Goal: Use online tool/utility: Utilize a website feature to perform a specific function

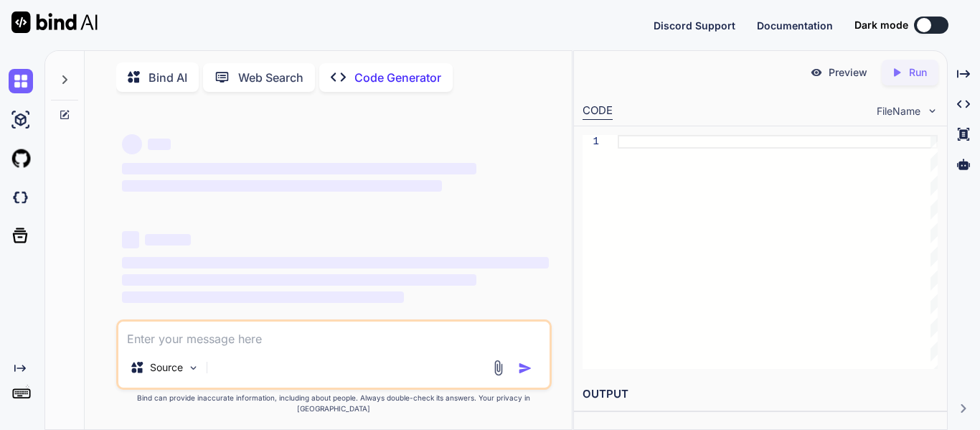
type textarea "x"
click at [159, 347] on textarea at bounding box center [333, 334] width 431 height 26
type textarea "SET QUOTED_IDENTIFIER ON SET ANSI_NULLS ON GO CREATE OR ALTER PROCEDURE [dbo].[…"
type textarea "x"
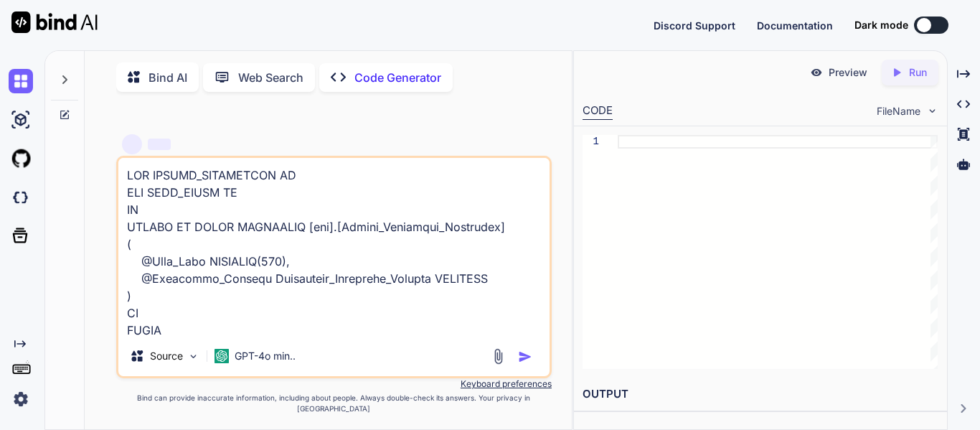
scroll to position [3462, 0]
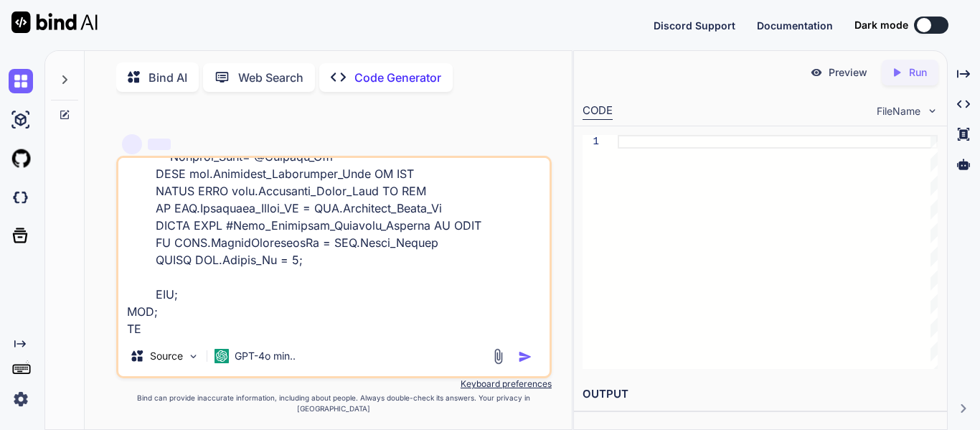
type textarea "SET QUOTED_IDENTIFIER ON SET ANSI_NULLS ON GO CREATE OR ALTER PROCEDURE [dbo].[…"
type textarea "x"
type textarea "SET QUOTED_IDENTIFIER ON SET ANSI_NULLS ON GO CREATE OR ALTER PROCEDURE [dbo].[…"
type textarea "x"
type textarea "SET QUOTED_IDENTIFIER ON SET ANSI_NULLS ON GO CREATE OR ALTER PROCEDURE [dbo].[…"
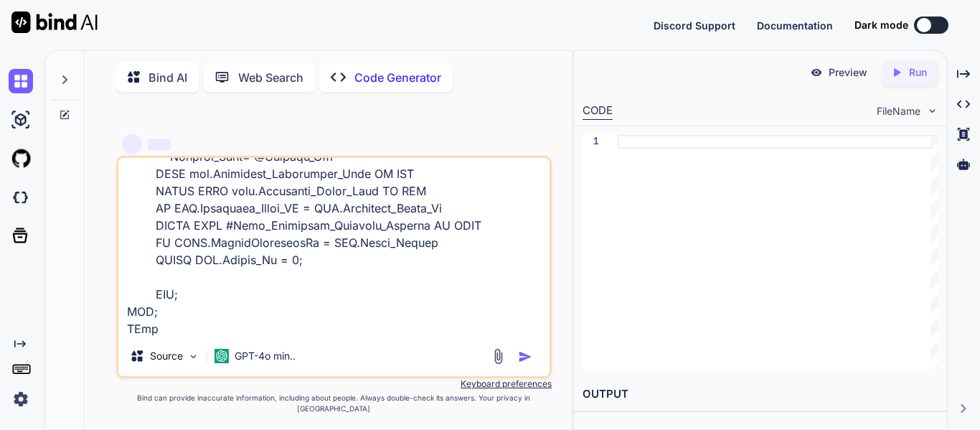
type textarea "x"
type textarea "SET QUOTED_IDENTIFIER ON SET ANSI_NULLS ON GO CREATE OR ALTER PROCEDURE [dbo].[…"
type textarea "x"
type textarea "SET QUOTED_IDENTIFIER ON SET ANSI_NULLS ON GO CREATE OR ALTER PROCEDURE [dbo].[…"
type textarea "x"
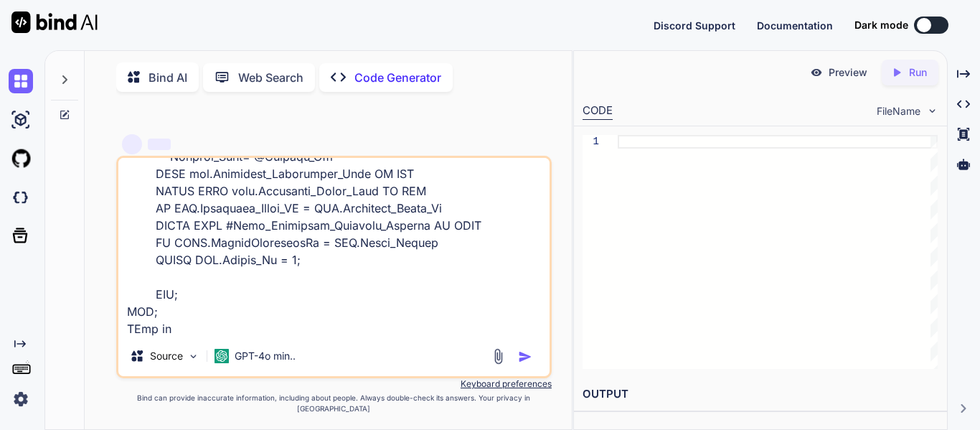
type textarea "SET QUOTED_IDENTIFIER ON SET ANSI_NULLS ON GO CREATE OR ALTER PROCEDURE [dbo].[…"
type textarea "x"
type textarea "SET QUOTED_IDENTIFIER ON SET ANSI_NULLS ON GO CREATE OR ALTER PROCEDURE [dbo].[…"
type textarea "x"
type textarea "SET QUOTED_IDENTIFIER ON SET ANSI_NULLS ON GO CREATE OR ALTER PROCEDURE [dbo].[…"
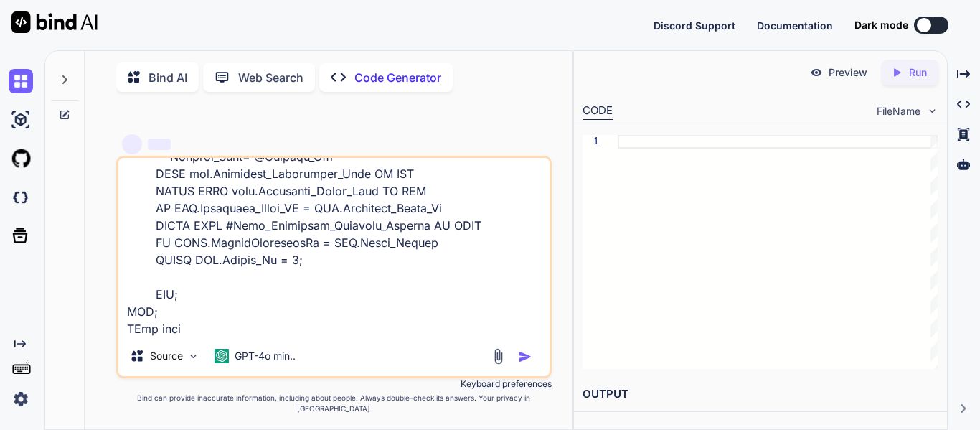
type textarea "x"
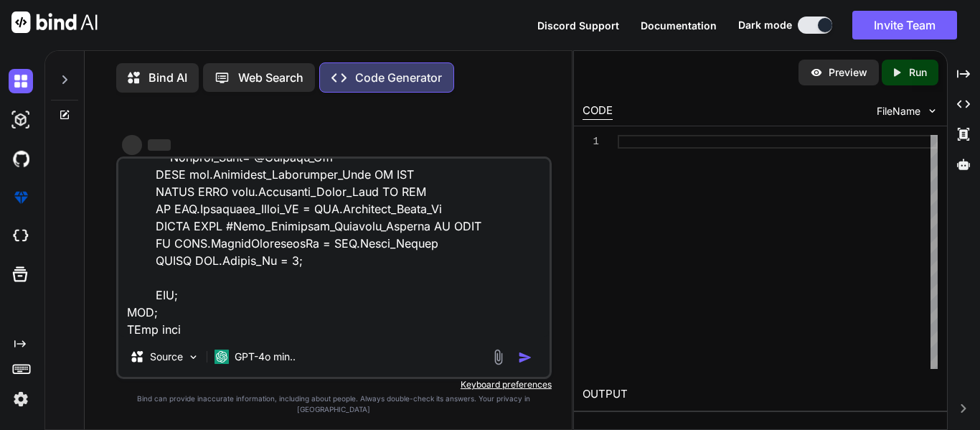
type textarea "SET QUOTED_IDENTIFIER ON SET ANSI_NULLS ON GO CREATE OR ALTER PROCEDURE [dbo].[…"
type textarea "x"
type textarea "SET QUOTED_IDENTIFIER ON SET ANSI_NULLS ON GO CREATE OR ALTER PROCEDURE [dbo].[…"
type textarea "x"
type textarea "SET QUOTED_IDENTIFIER ON SET ANSI_NULLS ON GO CREATE OR ALTER PROCEDURE [dbo].[…"
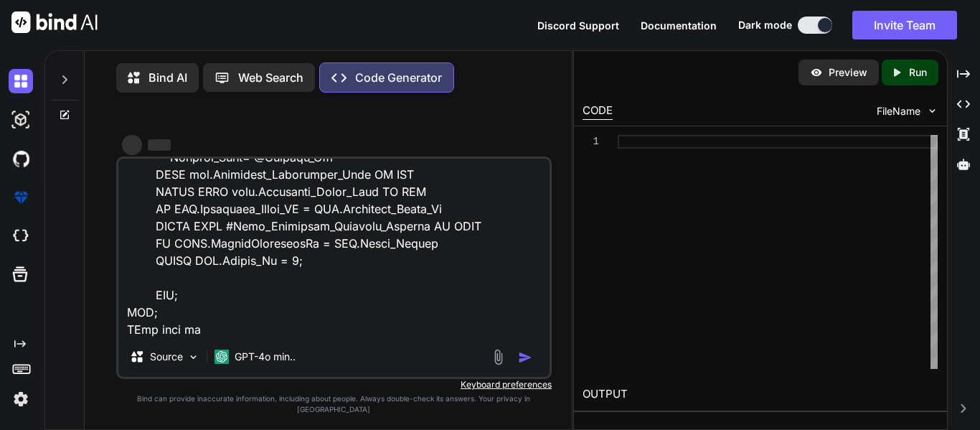
type textarea "x"
type textarea "SET QUOTED_IDENTIFIER ON SET ANSI_NULLS ON GO CREATE OR ALTER PROCEDURE [dbo].[…"
type textarea "x"
type textarea "SET QUOTED_IDENTIFIER ON SET ANSI_NULLS ON GO CREATE OR ALTER PROCEDURE [dbo].[…"
type textarea "x"
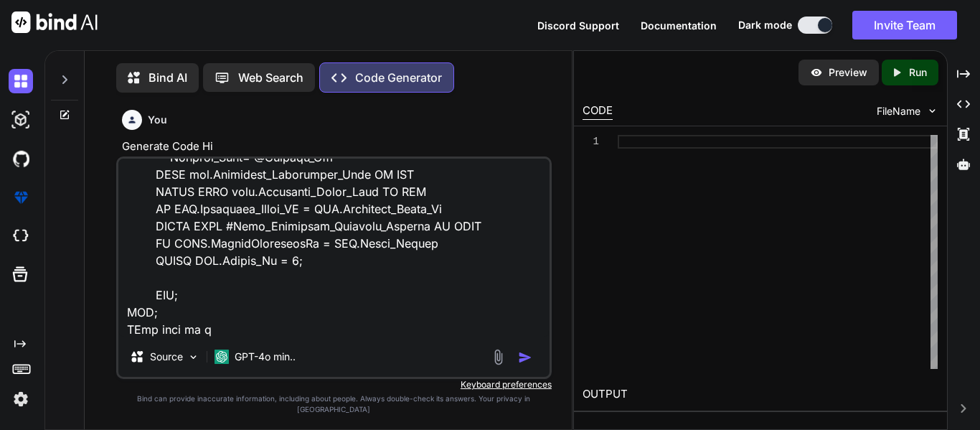
type textarea "SET QUOTED_IDENTIFIER ON SET ANSI_NULLS ON GO CREATE OR ALTER PROCEDURE [dbo].[…"
type textarea "x"
type textarea "SET QUOTED_IDENTIFIER ON SET ANSI_NULLS ON GO CREATE OR ALTER PROCEDURE [dbo].[…"
type textarea "x"
type textarea "SET QUOTED_IDENTIFIER ON SET ANSI_NULLS ON GO CREATE OR ALTER PROCEDURE [dbo].[…"
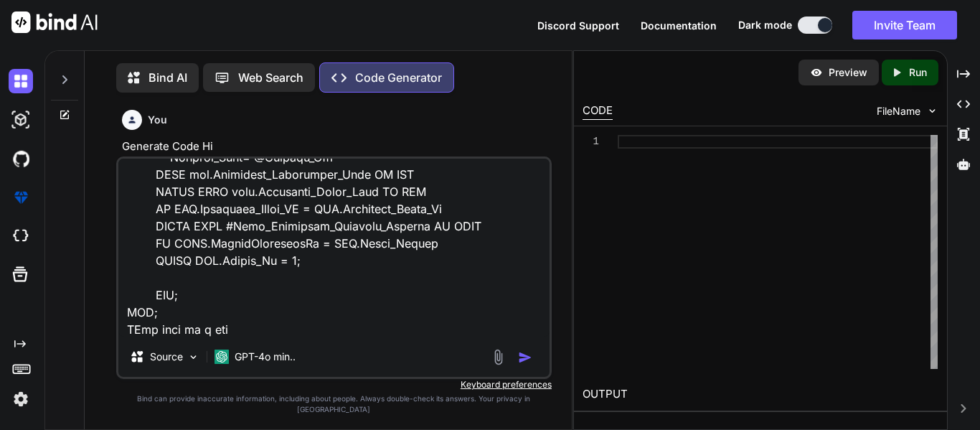
type textarea "x"
type textarea "SET QUOTED_IDENTIFIER ON SET ANSI_NULLS ON GO CREATE OR ALTER PROCEDURE [dbo].[…"
type textarea "x"
type textarea "SET QUOTED_IDENTIFIER ON SET ANSI_NULLS ON GO CREATE OR ALTER PROCEDURE [dbo].[…"
type textarea "x"
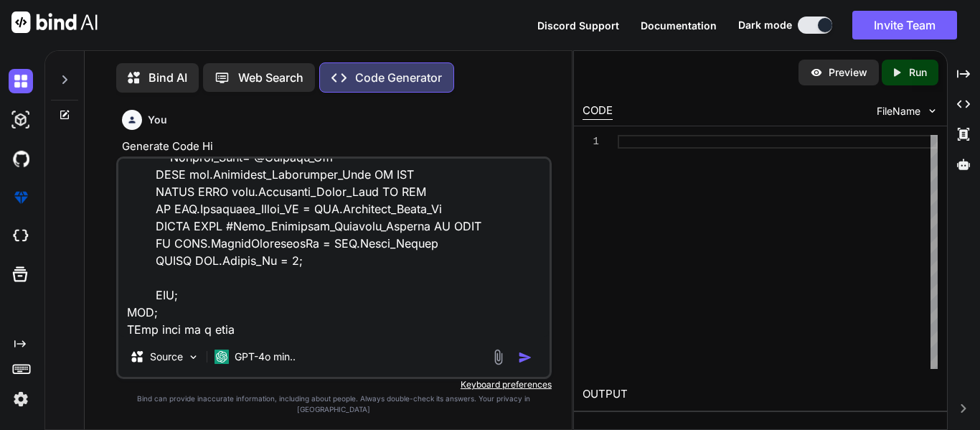
type textarea "SET QUOTED_IDENTIFIER ON SET ANSI_NULLS ON GO CREATE OR ALTER PROCEDURE [dbo].[…"
type textarea "x"
type textarea "SET QUOTED_IDENTIFIER ON SET ANSI_NULLS ON GO CREATE OR ALTER PROCEDURE [dbo].[…"
type textarea "x"
type textarea "SET QUOTED_IDENTIFIER ON SET ANSI_NULLS ON GO CREATE OR ALTER PROCEDURE [dbo].[…"
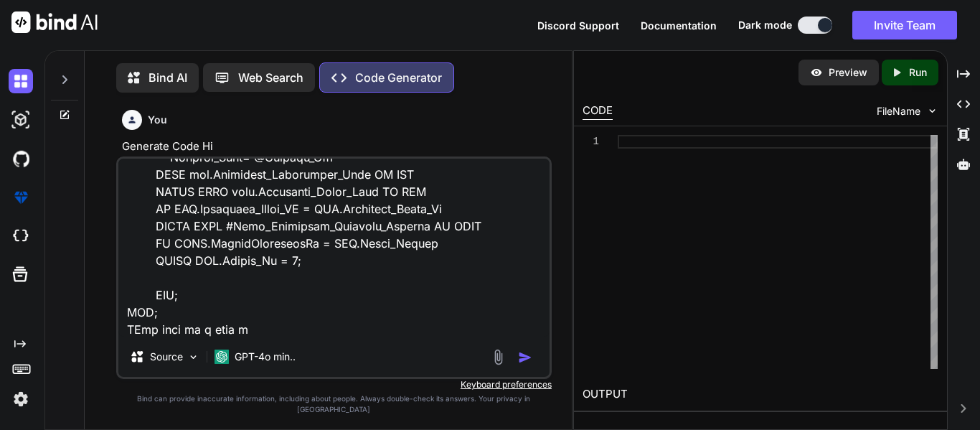
type textarea "x"
type textarea "SET QUOTED_IDENTIFIER ON SET ANSI_NULLS ON GO CREATE OR ALTER PROCEDURE [dbo].[…"
type textarea "x"
type textarea "SET QUOTED_IDENTIFIER ON SET ANSI_NULLS ON GO CREATE OR ALTER PROCEDURE [dbo].[…"
type textarea "x"
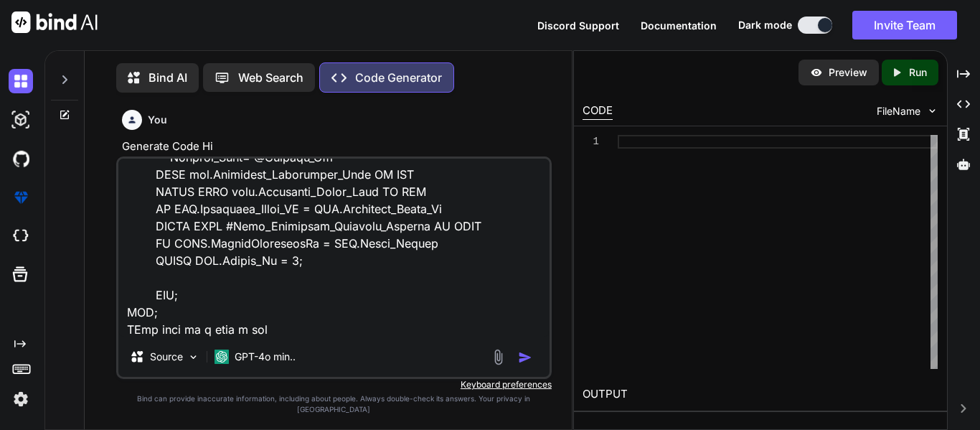
type textarea "SET QUOTED_IDENTIFIER ON SET ANSI_NULLS ON GO CREATE OR ALTER PROCEDURE [dbo].[…"
type textarea "x"
type textarea "SET QUOTED_IDENTIFIER ON SET ANSI_NULLS ON GO CREATE OR ALTER PROCEDURE [dbo].[…"
type textarea "x"
type textarea "SET QUOTED_IDENTIFIER ON SET ANSI_NULLS ON GO CREATE OR ALTER PROCEDURE [dbo].[…"
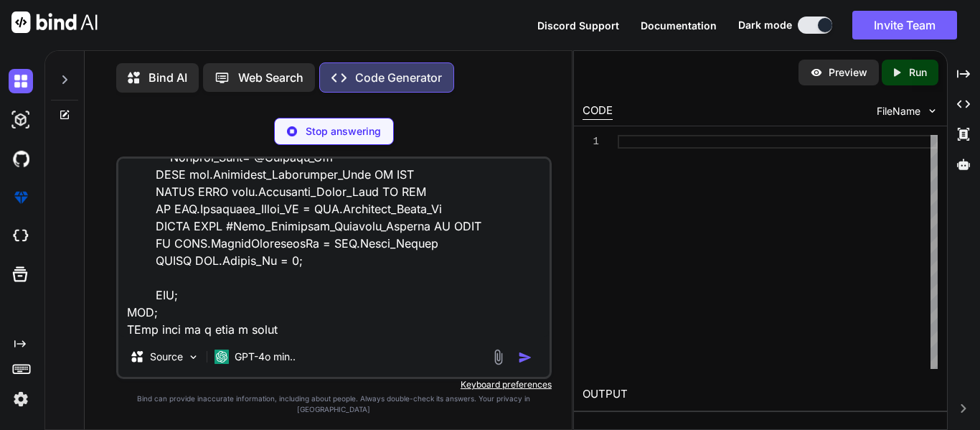
type textarea "x"
type textarea "SET QUOTED_IDENTIFIER ON SET ANSI_NULLS ON GO CREATE OR ALTER PROCEDURE [dbo].[…"
type textarea "x"
type textarea "SET QUOTED_IDENTIFIER ON SET ANSI_NULLS ON GO CREATE OR ALTER PROCEDURE [dbo].[…"
type textarea "x"
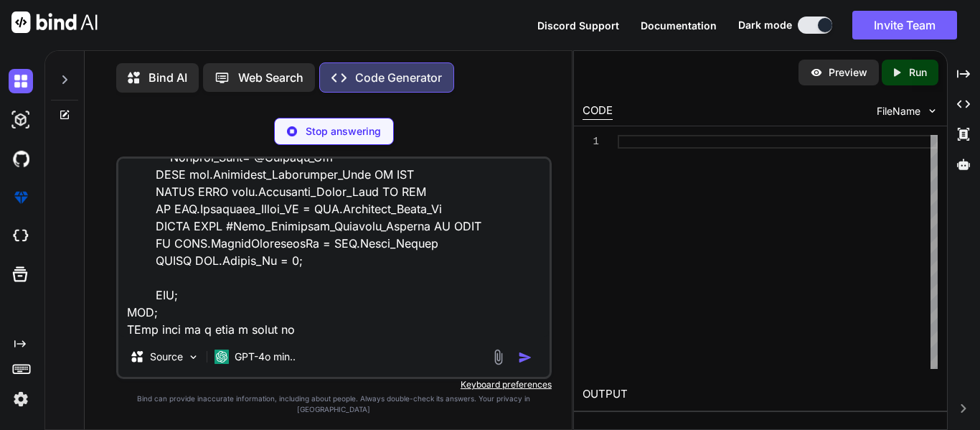
type textarea "SET QUOTED_IDENTIFIER ON SET ANSI_NULLS ON GO CREATE OR ALTER PROCEDURE [dbo].[…"
type textarea "x"
type textarea "SET QUOTED_IDENTIFIER ON SET ANSI_NULLS ON GO CREATE OR ALTER PROCEDURE [dbo].[…"
type textarea "x"
type textarea "SET QUOTED_IDENTIFIER ON SET ANSI_NULLS ON GO CREATE OR ALTER PROCEDURE [dbo].[…"
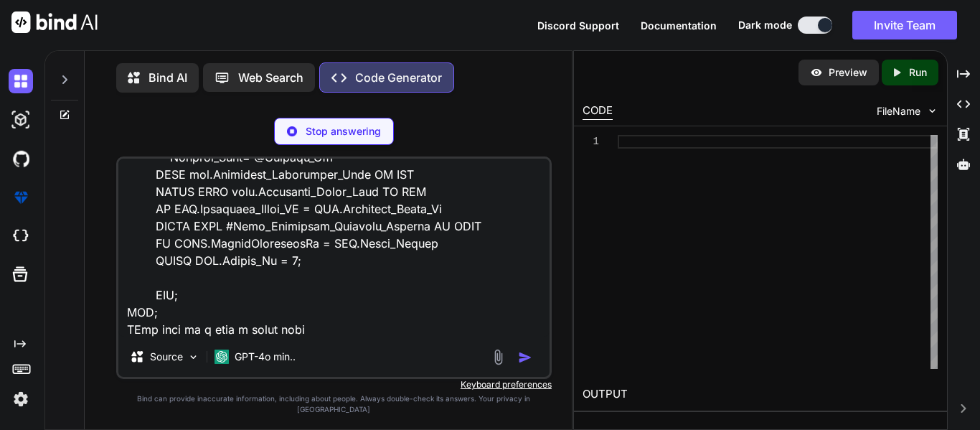
type textarea "x"
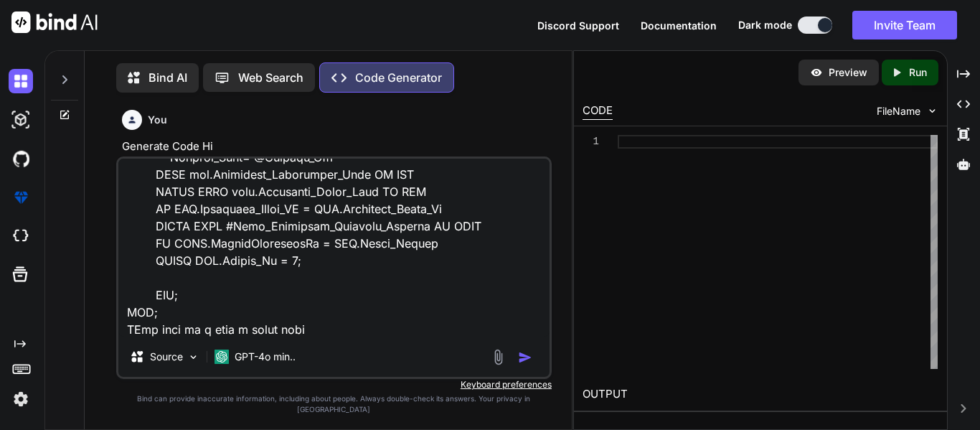
type textarea "SET QUOTED_IDENTIFIER ON SET ANSI_NULLS ON GO CREATE OR ALTER PROCEDURE [dbo].[…"
type textarea "x"
type textarea "SET QUOTED_IDENTIFIER ON SET ANSI_NULLS ON GO CREATE OR ALTER PROCEDURE [dbo].[…"
type textarea "x"
type textarea "SET QUOTED_IDENTIFIER ON SET ANSI_NULLS ON GO CREATE OR ALTER PROCEDURE [dbo].[…"
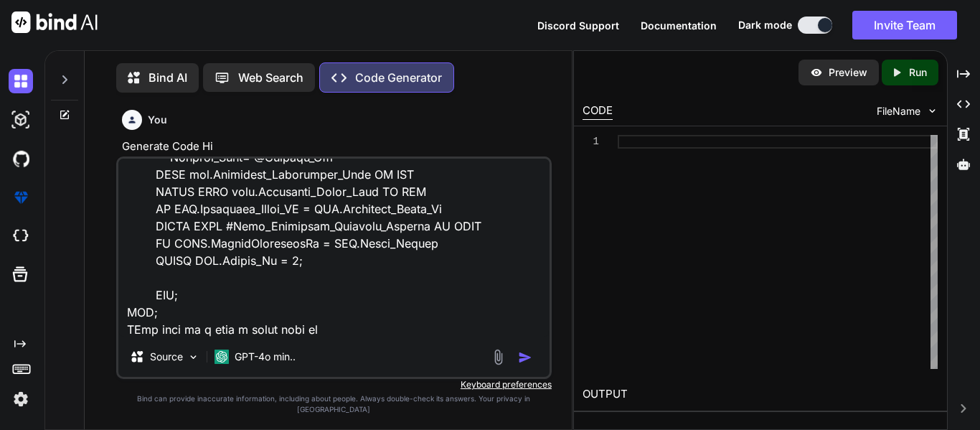
type textarea "x"
type textarea "SET QUOTED_IDENTIFIER ON SET ANSI_NULLS ON GO CREATE OR ALTER PROCEDURE [dbo].[…"
type textarea "x"
type textarea "SET QUOTED_IDENTIFIER ON SET ANSI_NULLS ON GO CREATE OR ALTER PROCEDURE [dbo].[…"
type textarea "x"
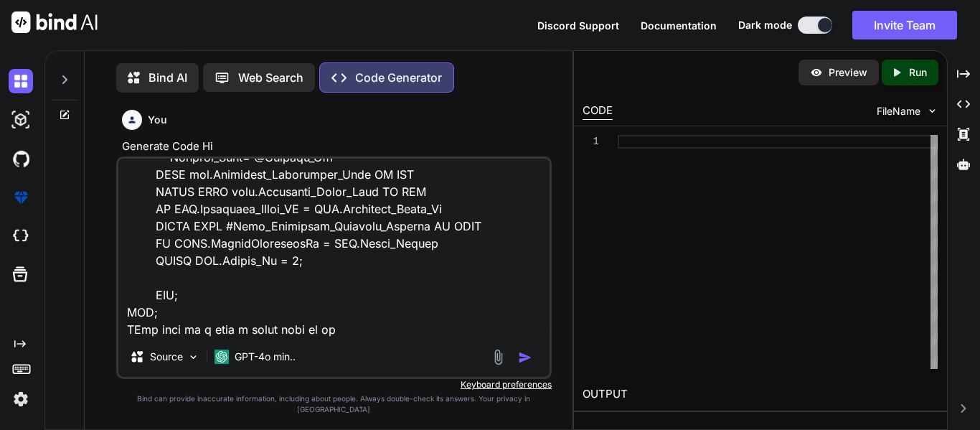
type textarea "SET QUOTED_IDENTIFIER ON SET ANSI_NULLS ON GO CREATE OR ALTER PROCEDURE [dbo].[…"
type textarea "x"
type textarea "SET QUOTED_IDENTIFIER ON SET ANSI_NULLS ON GO CREATE OR ALTER PROCEDURE [dbo].[…"
type textarea "x"
type textarea "SET QUOTED_IDENTIFIER ON SET ANSI_NULLS ON GO CREATE OR ALTER PROCEDURE [dbo].[…"
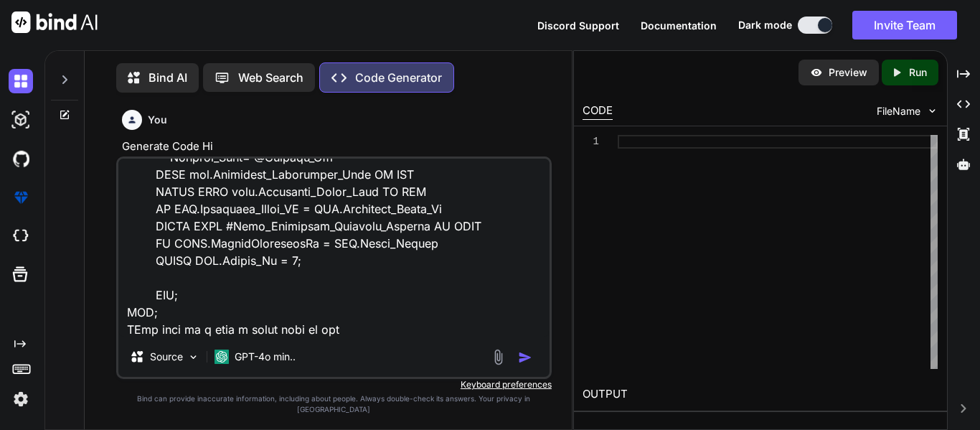
type textarea "x"
type textarea "SET QUOTED_IDENTIFIER ON SET ANSI_NULLS ON GO CREATE OR ALTER PROCEDURE [dbo].[…"
type textarea "x"
type textarea "SET QUOTED_IDENTIFIER ON SET ANSI_NULLS ON GO CREATE OR ALTER PROCEDURE [dbo].[…"
type textarea "x"
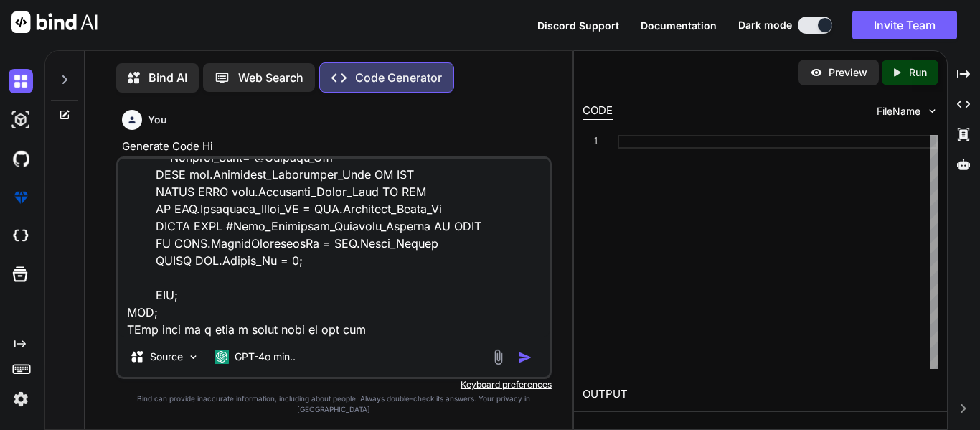
type textarea "SET QUOTED_IDENTIFIER ON SET ANSI_NULLS ON GO CREATE OR ALTER PROCEDURE [dbo].[…"
type textarea "x"
type textarea "SET QUOTED_IDENTIFIER ON SET ANSI_NULLS ON GO CREATE OR ALTER PROCEDURE [dbo].[…"
type textarea "x"
type textarea "SET QUOTED_IDENTIFIER ON SET ANSI_NULLS ON GO CREATE OR ALTER PROCEDURE [dbo].[…"
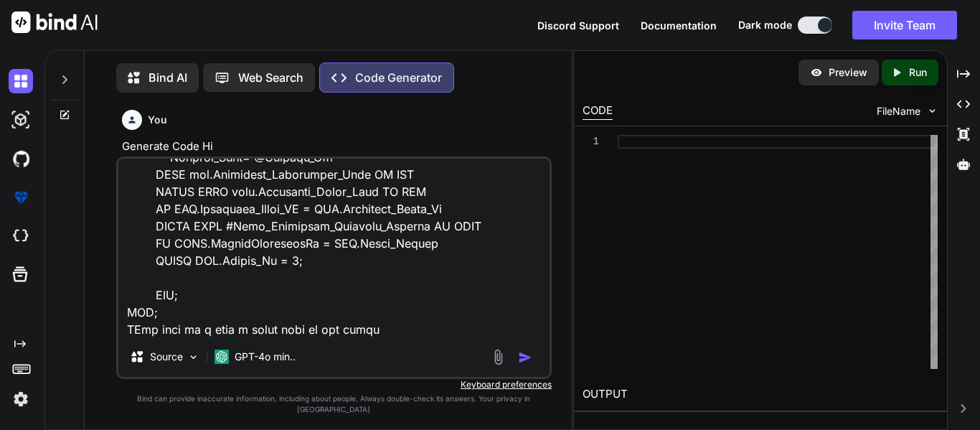
type textarea "x"
type textarea "SET QUOTED_IDENTIFIER ON SET ANSI_NULLS ON GO CREATE OR ALTER PROCEDURE [dbo].[…"
type textarea "x"
type textarea "SET QUOTED_IDENTIFIER ON SET ANSI_NULLS ON GO CREATE OR ALTER PROCEDURE [dbo].[…"
type textarea "x"
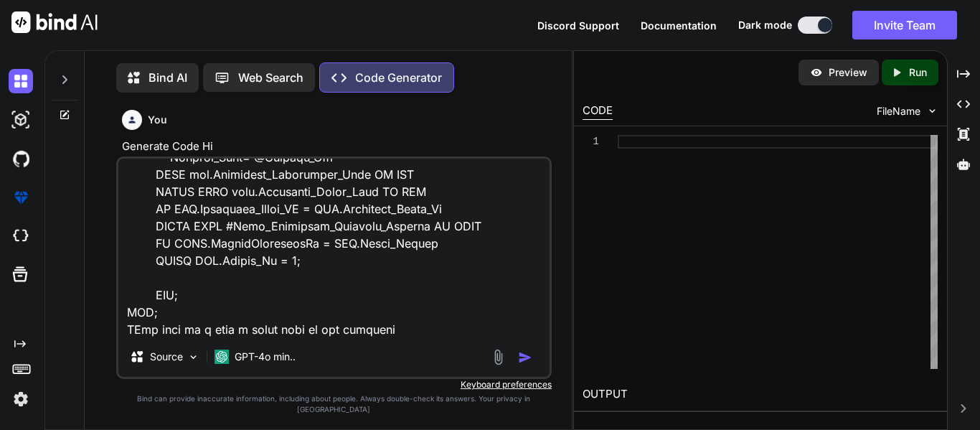
type textarea "SET QUOTED_IDENTIFIER ON SET ANSI_NULLS ON GO CREATE OR ALTER PROCEDURE [dbo].[…"
type textarea "x"
type textarea "SET QUOTED_IDENTIFIER ON SET ANSI_NULLS ON GO CREATE OR ALTER PROCEDURE [dbo].[…"
type textarea "x"
type textarea "SET QUOTED_IDENTIFIER ON SET ANSI_NULLS ON GO CREATE OR ALTER PROCEDURE [dbo].[…"
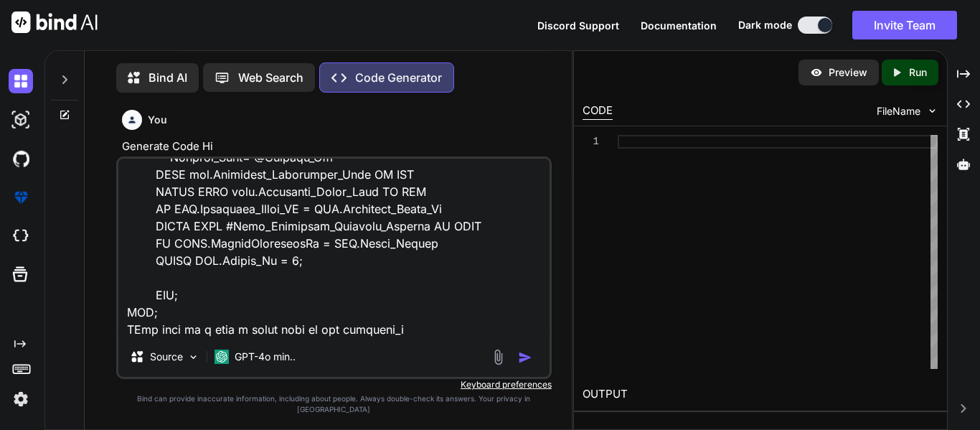
type textarea "x"
type textarea "SET QUOTED_IDENTIFIER ON SET ANSI_NULLS ON GO CREATE OR ALTER PROCEDURE [dbo].[…"
type textarea "x"
type textarea "SET QUOTED_IDENTIFIER ON SET ANSI_NULLS ON GO CREATE OR ALTER PROCEDURE [dbo].[…"
type textarea "x"
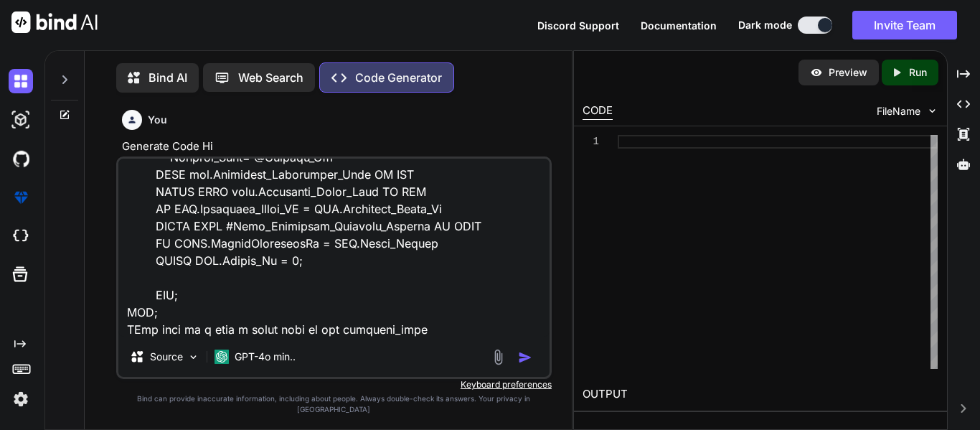
type textarea "SET QUOTED_IDENTIFIER ON SET ANSI_NULLS ON GO CREATE OR ALTER PROCEDURE [dbo].[…"
type textarea "x"
type textarea "SET QUOTED_IDENTIFIER ON SET ANSI_NULLS ON GO CREATE OR ALTER PROCEDURE [dbo].[…"
type textarea "x"
type textarea "SET QUOTED_IDENTIFIER ON SET ANSI_NULLS ON GO CREATE OR ALTER PROCEDURE [dbo].[…"
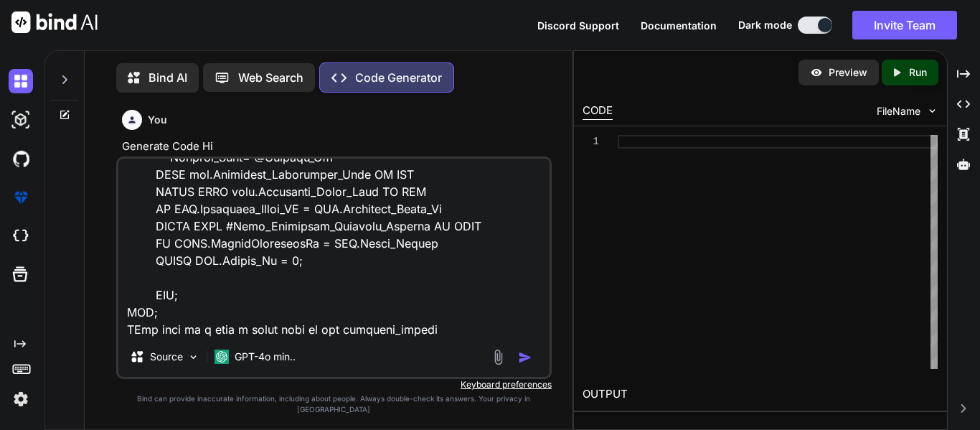
type textarea "x"
type textarea "SET QUOTED_IDENTIFIER ON SET ANSI_NULLS ON GO CREATE OR ALTER PROCEDURE [dbo].[…"
type textarea "x"
type textarea "SET QUOTED_IDENTIFIER ON SET ANSI_NULLS ON GO CREATE OR ALTER PROCEDURE [dbo].[…"
type textarea "x"
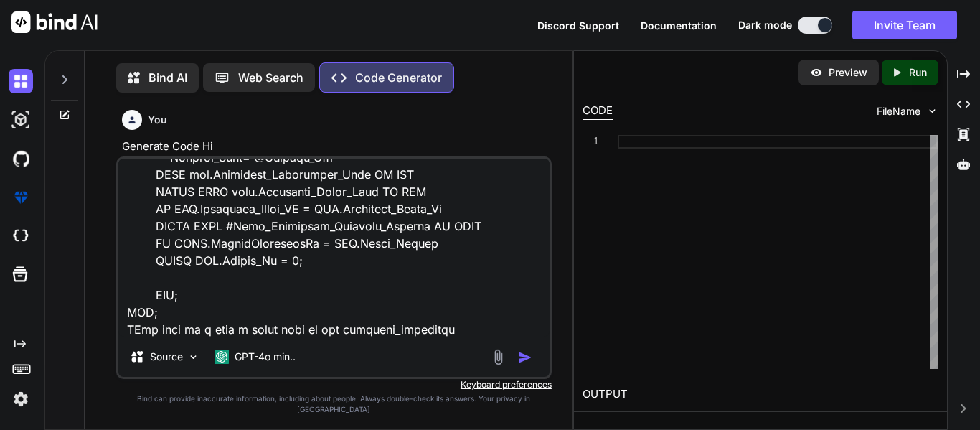
type textarea "SET QUOTED_IDENTIFIER ON SET ANSI_NULLS ON GO CREATE OR ALTER PROCEDURE [dbo].[…"
type textarea "x"
type textarea "SET QUOTED_IDENTIFIER ON SET ANSI_NULLS ON GO CREATE OR ALTER PROCEDURE [dbo].[…"
type textarea "x"
type textarea "SET QUOTED_IDENTIFIER ON SET ANSI_NULLS ON GO CREATE OR ALTER PROCEDURE [dbo].[…"
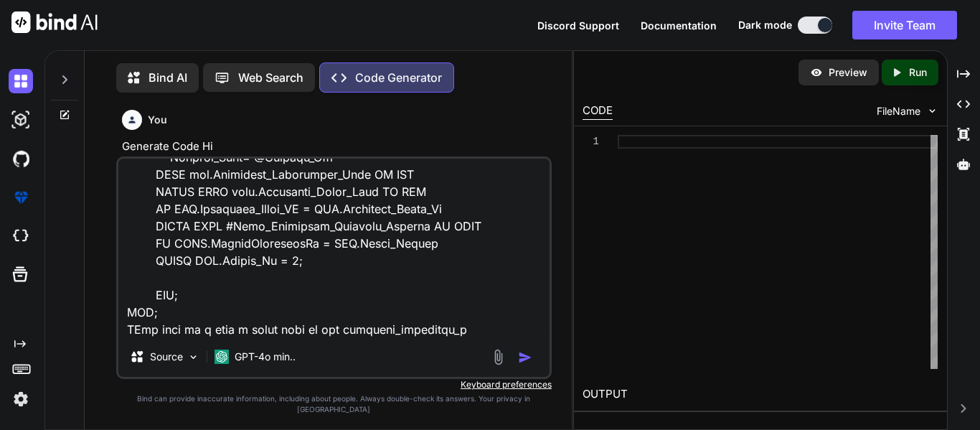
type textarea "x"
type textarea "SET QUOTED_IDENTIFIER ON SET ANSI_NULLS ON GO CREATE OR ALTER PROCEDURE [dbo].[…"
type textarea "x"
type textarea "SET QUOTED_IDENTIFIER ON SET ANSI_NULLS ON GO CREATE OR ALTER PROCEDURE [dbo].[…"
type textarea "x"
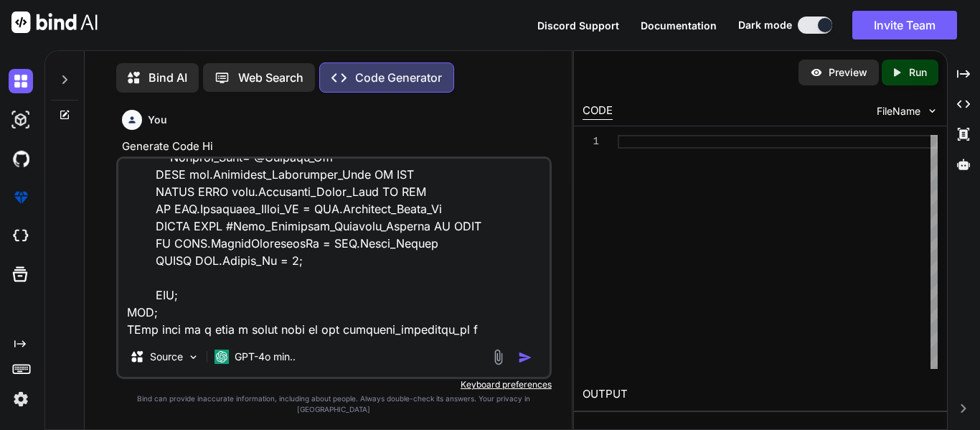
type textarea "SET QUOTED_IDENTIFIER ON SET ANSI_NULLS ON GO CREATE OR ALTER PROCEDURE [dbo].[…"
type textarea "x"
type textarea "SET QUOTED_IDENTIFIER ON SET ANSI_NULLS ON GO CREATE OR ALTER PROCEDURE [dbo].[…"
type textarea "x"
type textarea "SET QUOTED_IDENTIFIER ON SET ANSI_NULLS ON GO CREATE OR ALTER PROCEDURE [dbo].[…"
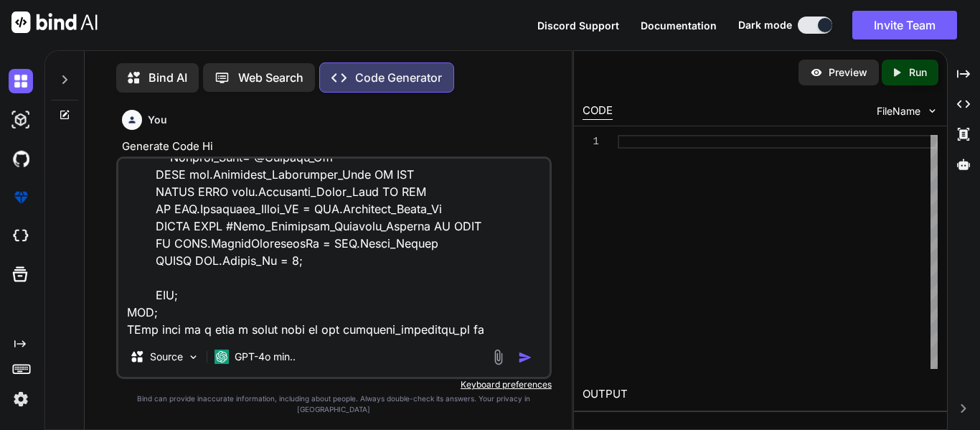
type textarea "x"
type textarea "SET QUOTED_IDENTIFIER ON SET ANSI_NULLS ON GO CREATE OR ALTER PROCEDURE [dbo].[…"
type textarea "x"
type textarea "SET QUOTED_IDENTIFIER ON SET ANSI_NULLS ON GO CREATE OR ALTER PROCEDURE [dbo].[…"
type textarea "x"
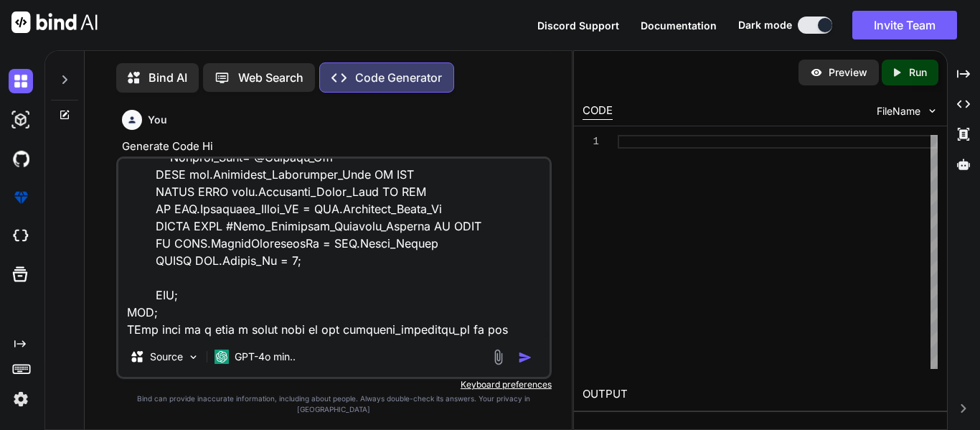
type textarea "SET QUOTED_IDENTIFIER ON SET ANSI_NULLS ON GO CREATE OR ALTER PROCEDURE [dbo].[…"
type textarea "x"
type textarea "SET QUOTED_IDENTIFIER ON SET ANSI_NULLS ON GO CREATE OR ALTER PROCEDURE [dbo].[…"
type textarea "x"
type textarea "SET QUOTED_IDENTIFIER ON SET ANSI_NULLS ON GO CREATE OR ALTER PROCEDURE [dbo].[…"
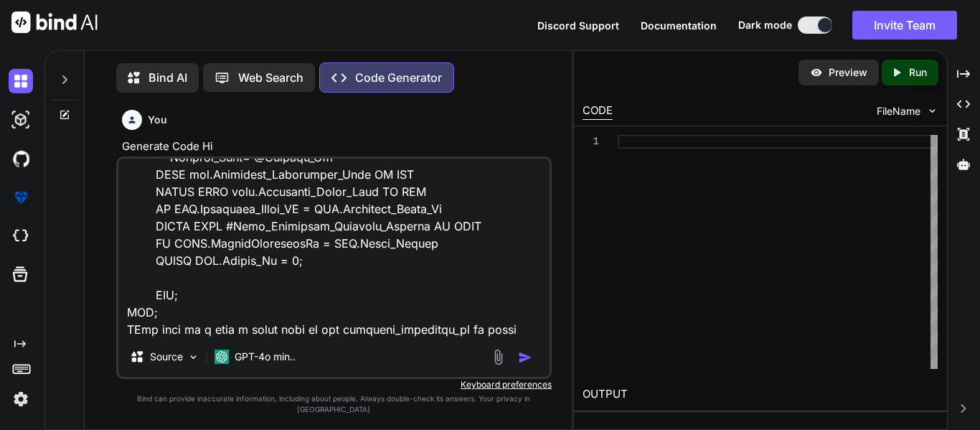
type textarea "x"
type textarea "SET QUOTED_IDENTIFIER ON SET ANSI_NULLS ON GO CREATE OR ALTER PROCEDURE [dbo].[…"
type textarea "x"
type textarea "SET QUOTED_IDENTIFIER ON SET ANSI_NULLS ON GO CREATE OR ALTER PROCEDURE [dbo].[…"
type textarea "x"
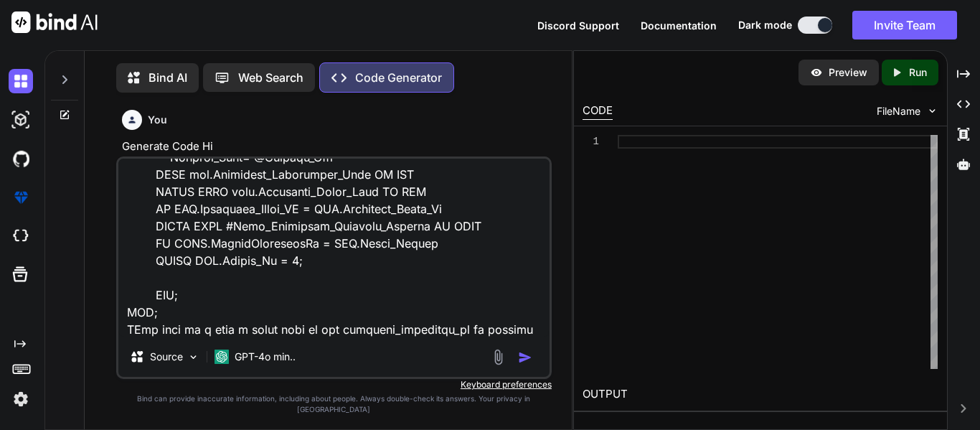
type textarea "SET QUOTED_IDENTIFIER ON SET ANSI_NULLS ON GO CREATE OR ALTER PROCEDURE [dbo].[…"
type textarea "x"
type textarea "SET QUOTED_IDENTIFIER ON SET ANSI_NULLS ON GO CREATE OR ALTER PROCEDURE [dbo].[…"
type textarea "x"
type textarea "SET QUOTED_IDENTIFIER ON SET ANSI_NULLS ON GO CREATE OR ALTER PROCEDURE [dbo].[…"
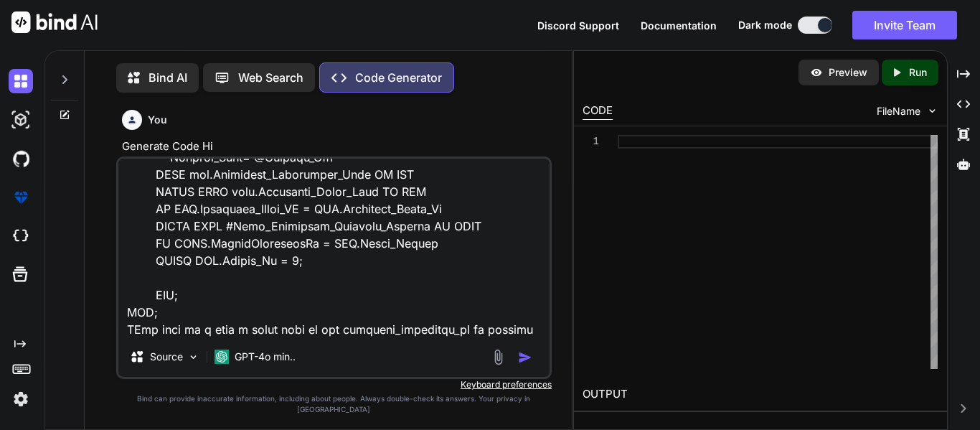
type textarea "x"
type textarea "SET QUOTED_IDENTIFIER ON SET ANSI_NULLS ON GO CREATE OR ALTER PROCEDURE [dbo].[…"
type textarea "x"
type textarea "SET QUOTED_IDENTIFIER ON SET ANSI_NULLS ON GO CREATE OR ALTER PROCEDURE [dbo].[…"
type textarea "x"
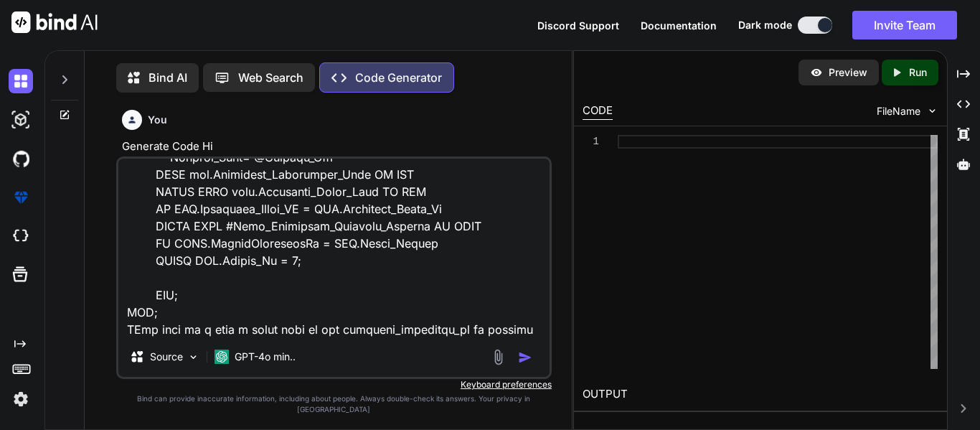
type textarea "SET QUOTED_IDENTIFIER ON SET ANSI_NULLS ON GO CREATE OR ALTER PROCEDURE [dbo].[…"
type textarea "x"
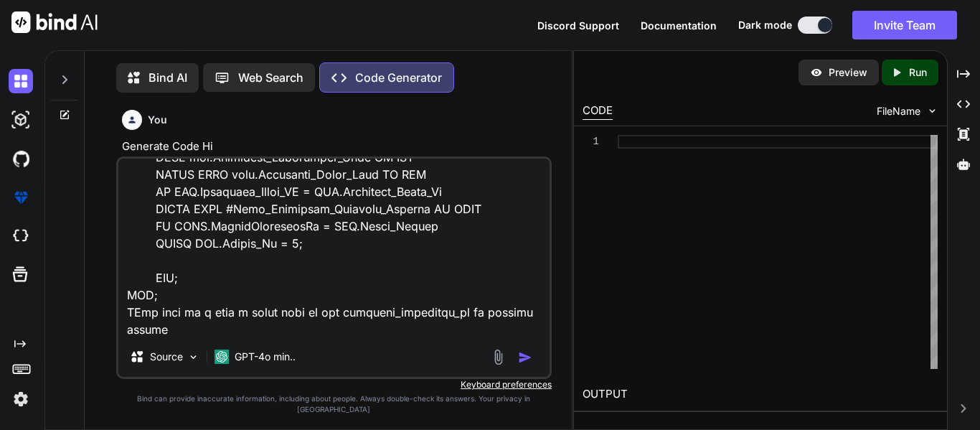
type textarea "SET QUOTED_IDENTIFIER ON SET ANSI_NULLS ON GO CREATE OR ALTER PROCEDURE [dbo].[…"
type textarea "x"
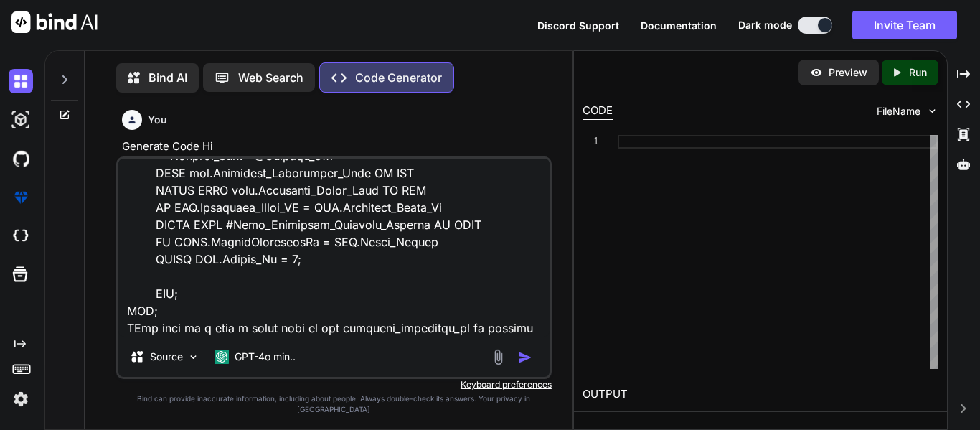
type textarea "SET QUOTED_IDENTIFIER ON SET ANSI_NULLS ON GO CREATE OR ALTER PROCEDURE [dbo].[…"
type textarea "x"
type textarea "SET QUOTED_IDENTIFIER ON SET ANSI_NULLS ON GO CREATE OR ALTER PROCEDURE [dbo].[…"
type textarea "x"
type textarea "SET QUOTED_IDENTIFIER ON SET ANSI_NULLS ON GO CREATE OR ALTER PROCEDURE [dbo].[…"
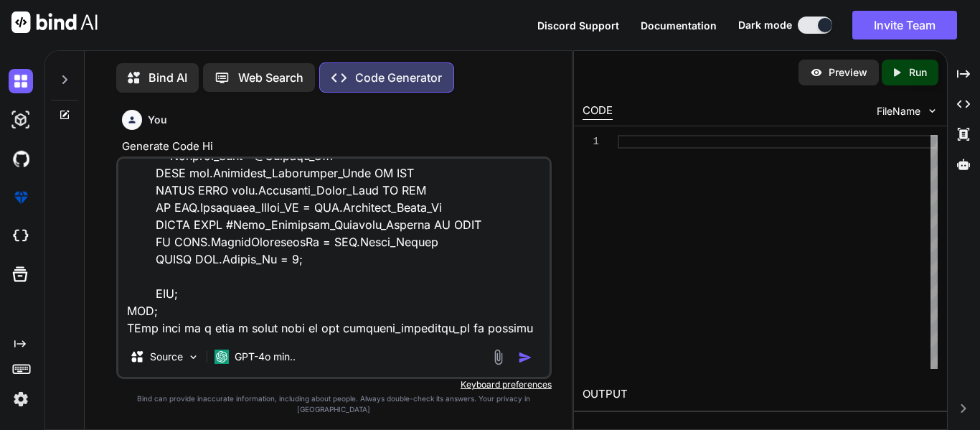
type textarea "x"
type textarea "SET QUOTED_IDENTIFIER ON SET ANSI_NULLS ON GO CREATE OR ALTER PROCEDURE [dbo].[…"
type textarea "x"
type textarea "SET QUOTED_IDENTIFIER ON SET ANSI_NULLS ON GO CREATE OR ALTER PROCEDURE [dbo].[…"
type textarea "x"
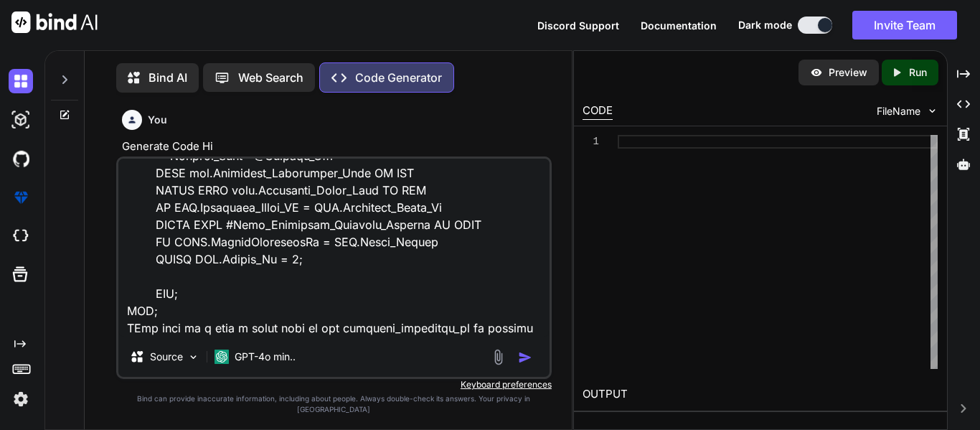
type textarea "SET QUOTED_IDENTIFIER ON SET ANSI_NULLS ON GO CREATE OR ALTER PROCEDURE [dbo].[…"
type textarea "x"
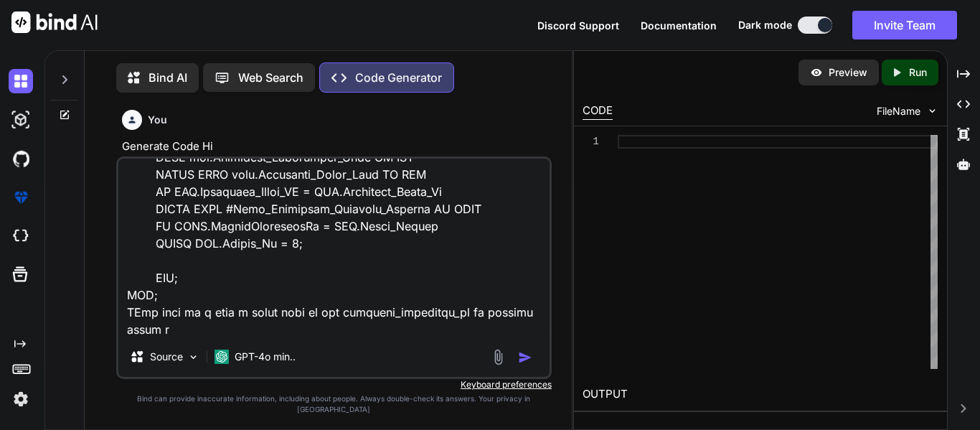
type textarea "SET QUOTED_IDENTIFIER ON SET ANSI_NULLS ON GO CREATE OR ALTER PROCEDURE [dbo].[…"
type textarea "x"
type textarea "SET QUOTED_IDENTIFIER ON SET ANSI_NULLS ON GO CREATE OR ALTER PROCEDURE [dbo].[…"
type textarea "x"
type textarea "SET QUOTED_IDENTIFIER ON SET ANSI_NULLS ON GO CREATE OR ALTER PROCEDURE [dbo].[…"
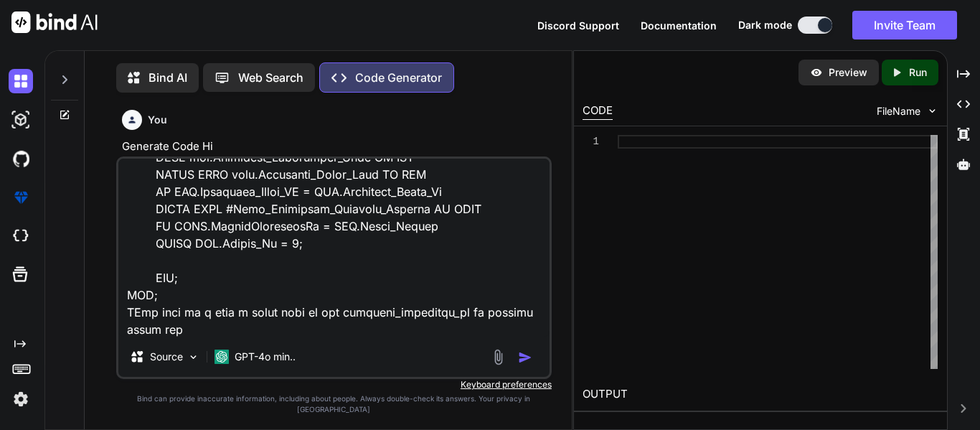
type textarea "x"
type textarea "SET QUOTED_IDENTIFIER ON SET ANSI_NULLS ON GO CREATE OR ALTER PROCEDURE [dbo].[…"
type textarea "x"
type textarea "SET QUOTED_IDENTIFIER ON SET ANSI_NULLS ON GO CREATE OR ALTER PROCEDURE [dbo].[…"
type textarea "x"
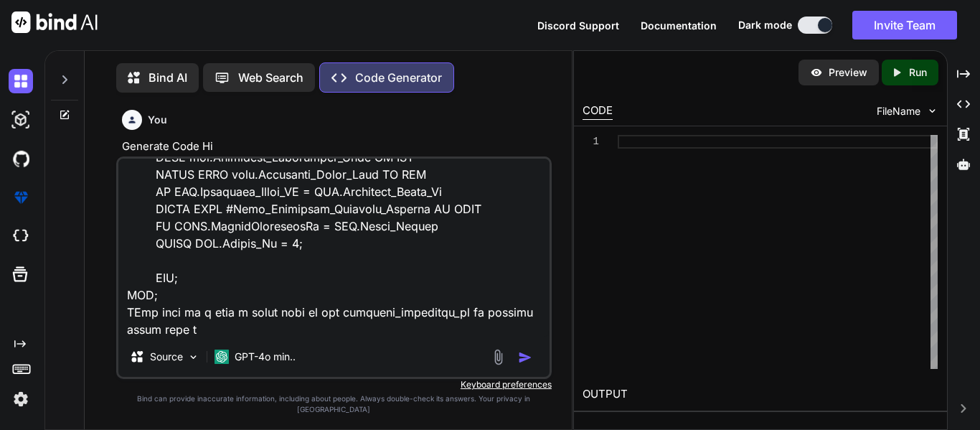
type textarea "SET QUOTED_IDENTIFIER ON SET ANSI_NULLS ON GO CREATE OR ALTER PROCEDURE [dbo].[…"
type textarea "x"
type textarea "SET QUOTED_IDENTIFIER ON SET ANSI_NULLS ON GO CREATE OR ALTER PROCEDURE [dbo].[…"
type textarea "x"
type textarea "SET QUOTED_IDENTIFIER ON SET ANSI_NULLS ON GO CREATE OR ALTER PROCEDURE [dbo].[…"
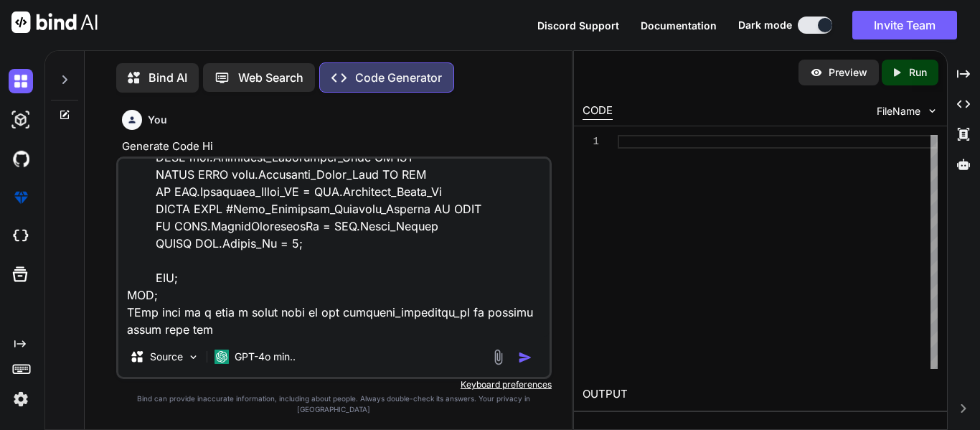
type textarea "x"
type textarea "SET QUOTED_IDENTIFIER ON SET ANSI_NULLS ON GO CREATE OR ALTER PROCEDURE [dbo].[…"
type textarea "x"
type textarea "SET QUOTED_IDENTIFIER ON SET ANSI_NULLS ON GO CREATE OR ALTER PROCEDURE [dbo].[…"
type textarea "x"
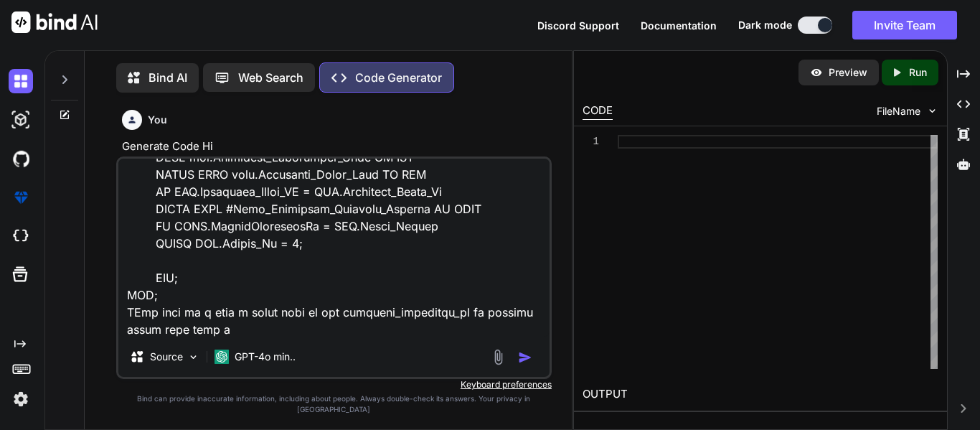
type textarea "SET QUOTED_IDENTIFIER ON SET ANSI_NULLS ON GO CREATE OR ALTER PROCEDURE [dbo].[…"
type textarea "x"
type textarea "SET QUOTED_IDENTIFIER ON SET ANSI_NULLS ON GO CREATE OR ALTER PROCEDURE [dbo].[…"
type textarea "x"
type textarea "SET QUOTED_IDENTIFIER ON SET ANSI_NULLS ON GO CREATE OR ALTER PROCEDURE [dbo].[…"
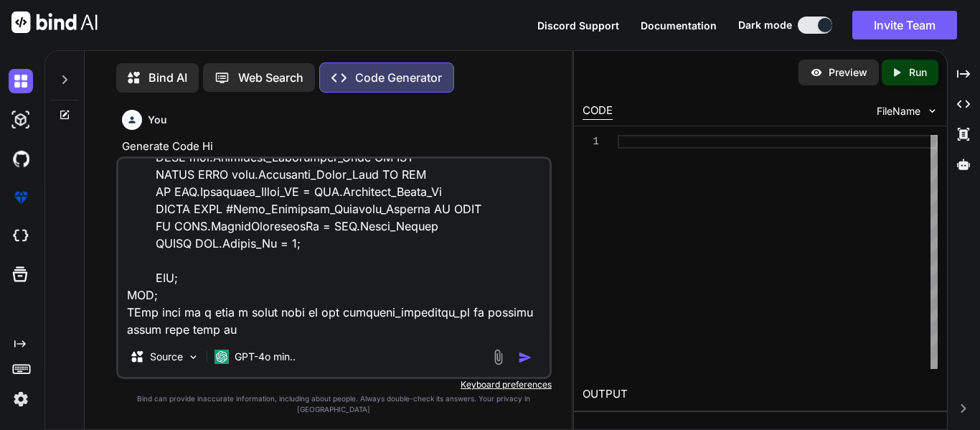
type textarea "x"
type textarea "SET QUOTED_IDENTIFIER ON SET ANSI_NULLS ON GO CREATE OR ALTER PROCEDURE [dbo].[…"
type textarea "x"
type textarea "SET QUOTED_IDENTIFIER ON SET ANSI_NULLS ON GO CREATE OR ALTER PROCEDURE [dbo].[…"
paste textarea "Candidate_Entry"
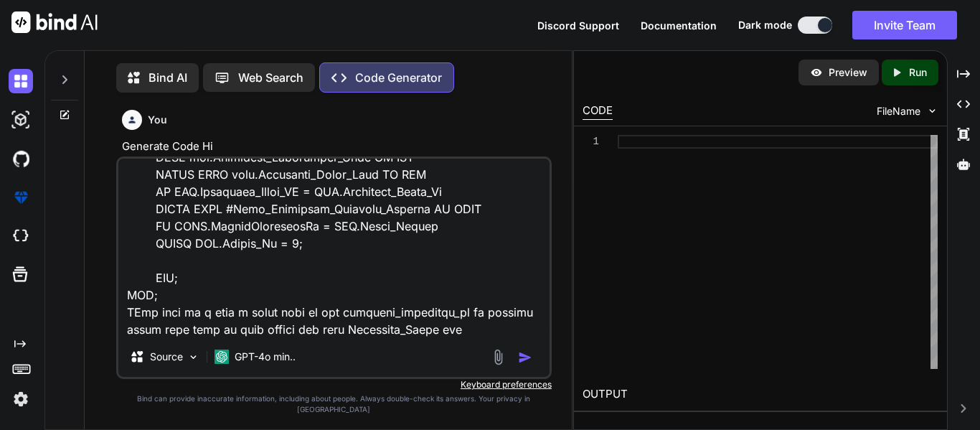
scroll to position [3496, 0]
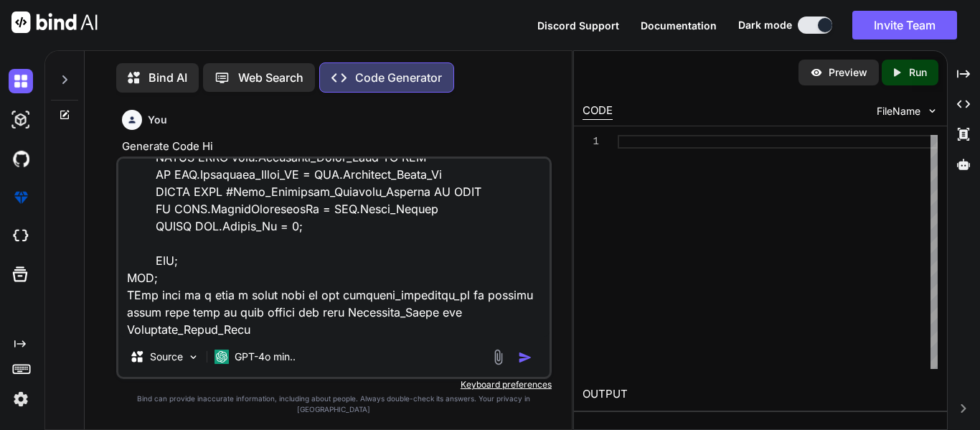
click at [525, 364] on img "button" at bounding box center [525, 357] width 14 height 14
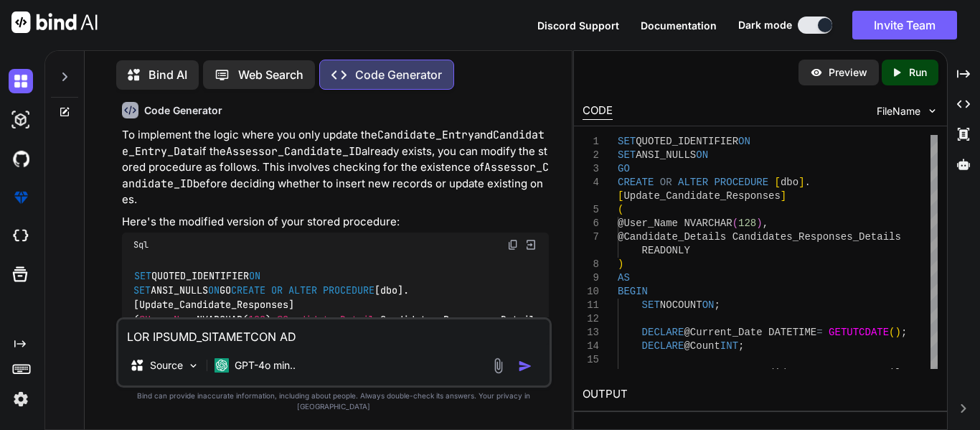
scroll to position [1206, 0]
click at [507, 245] on img at bounding box center [512, 245] width 11 height 11
click at [347, 356] on div "Source GPT-4o min.." at bounding box center [333, 352] width 435 height 70
click at [214, 345] on textarea at bounding box center [333, 332] width 431 height 26
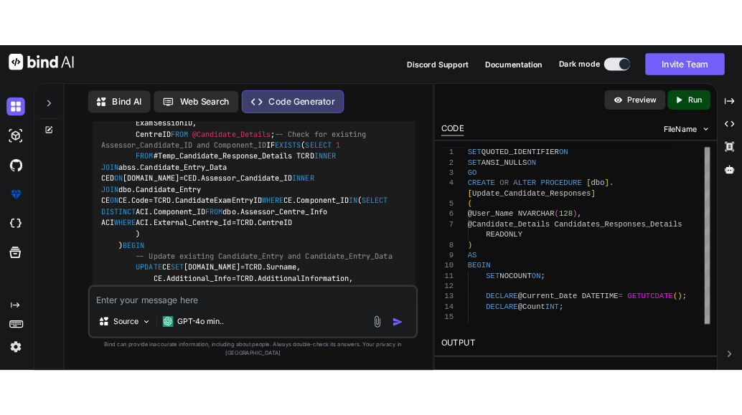
scroll to position [4707, 0]
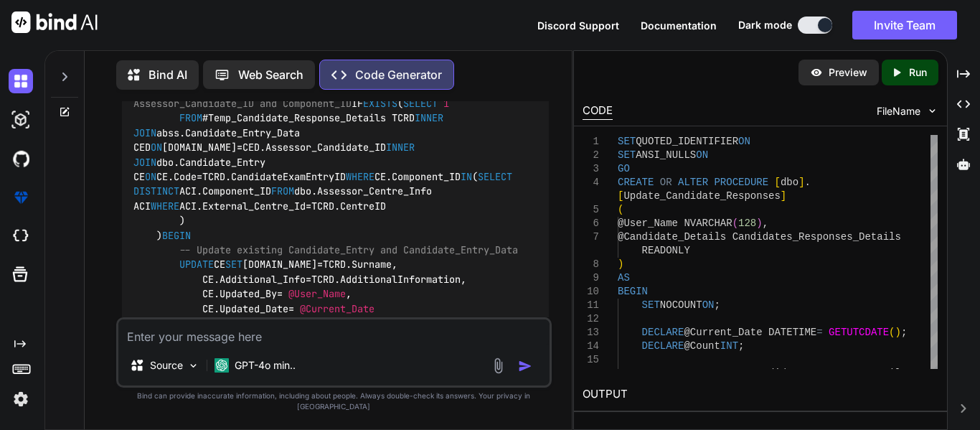
click at [194, 335] on textarea at bounding box center [333, 332] width 431 height 26
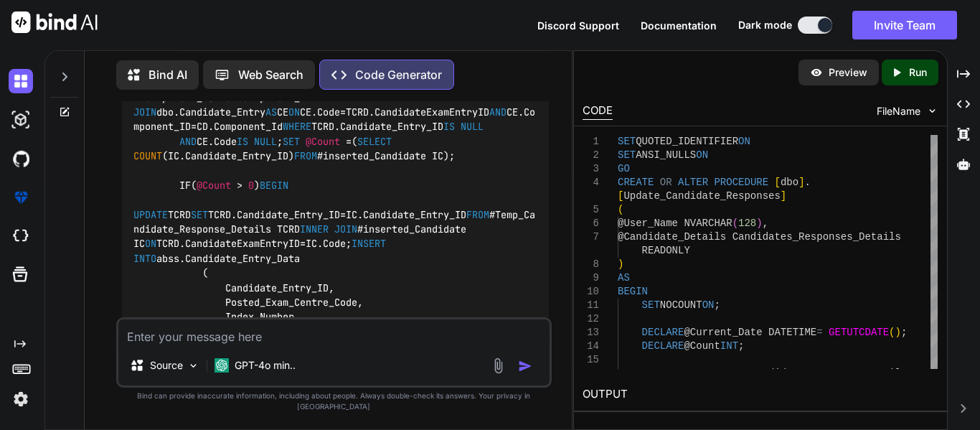
scroll to position [8306, 0]
click at [207, 345] on textarea at bounding box center [333, 332] width 431 height 26
paste textarea "SET QUOTED_IDENTIFIER ON SET ANSI_NULLS ON GO CREATE OR ALTER PROCEDURE [dbo].[…"
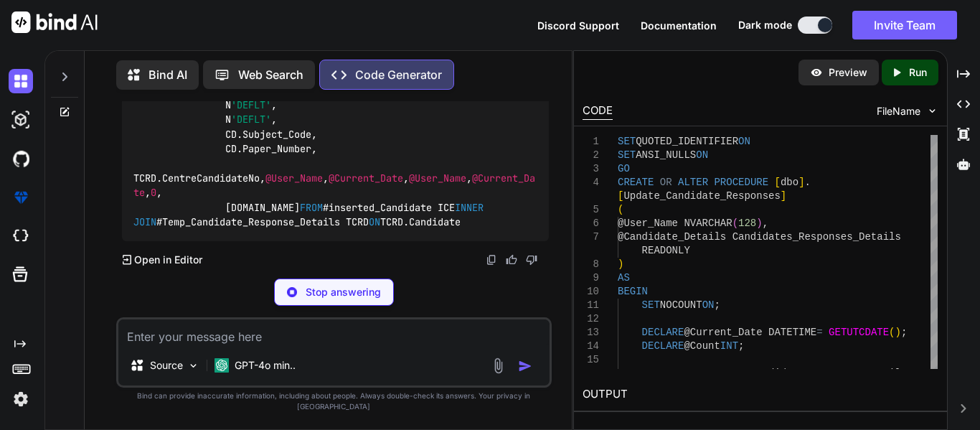
scroll to position [13026, 0]
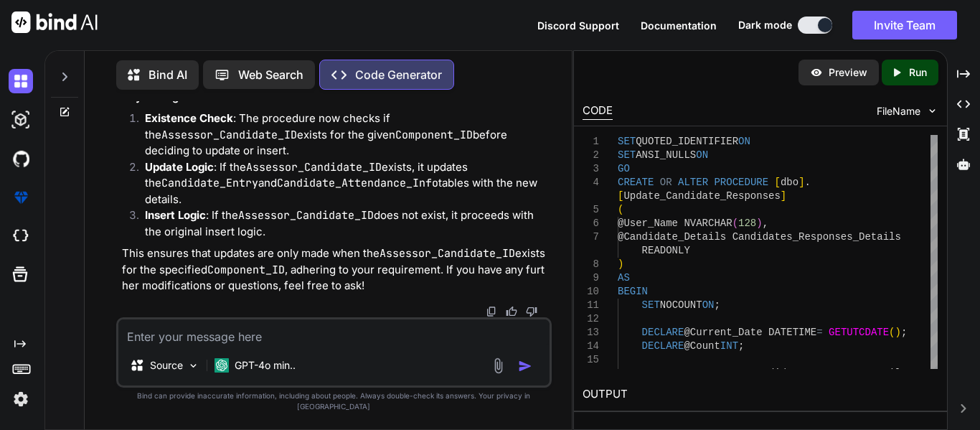
scroll to position [16373, 0]
click at [232, 345] on textarea at bounding box center [333, 332] width 431 height 26
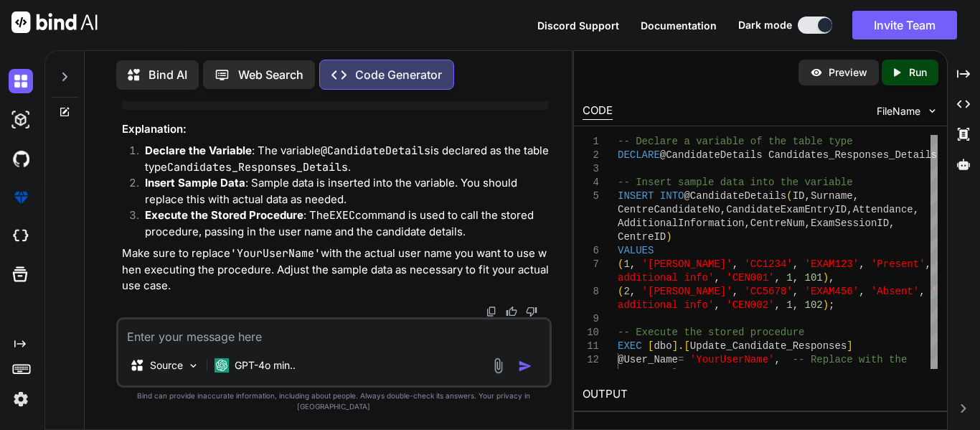
scroll to position [16733, 0]
